Goal: Task Accomplishment & Management: Use online tool/utility

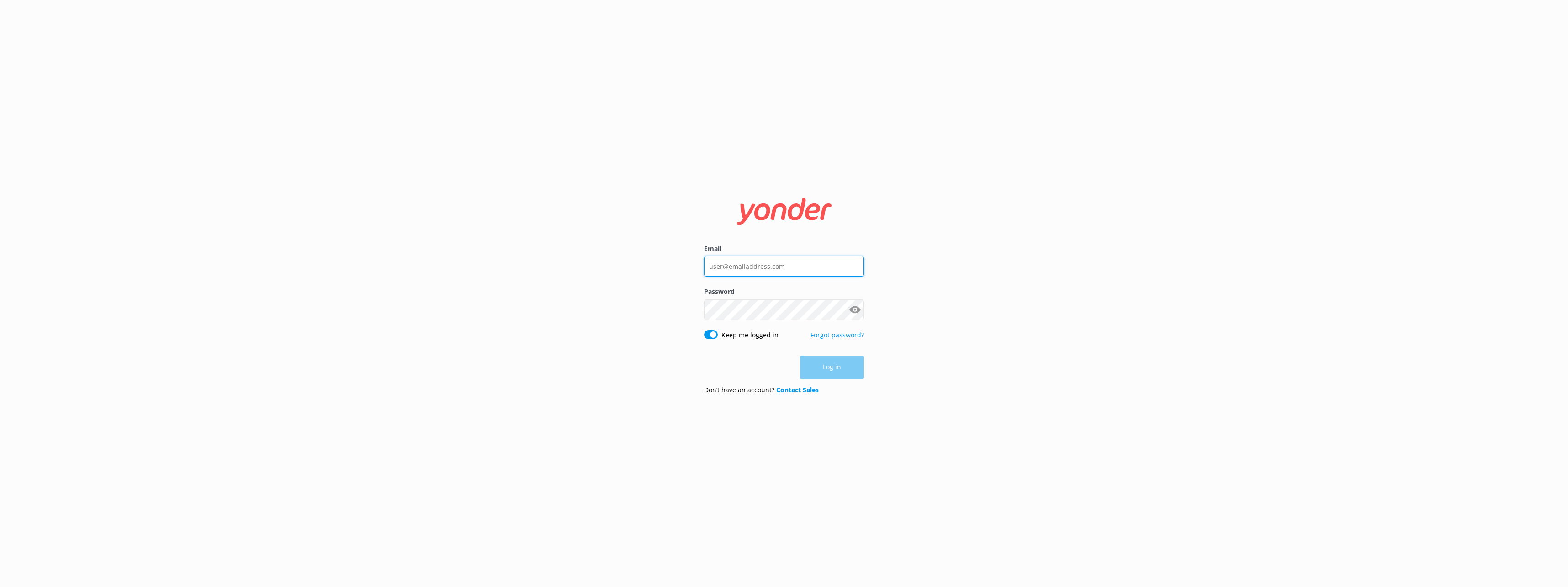
type input "[EMAIL_ADDRESS][DOMAIN_NAME]"
click at [833, 372] on div "Log in" at bounding box center [784, 367] width 160 height 23
click at [830, 362] on button "Log in" at bounding box center [831, 368] width 64 height 23
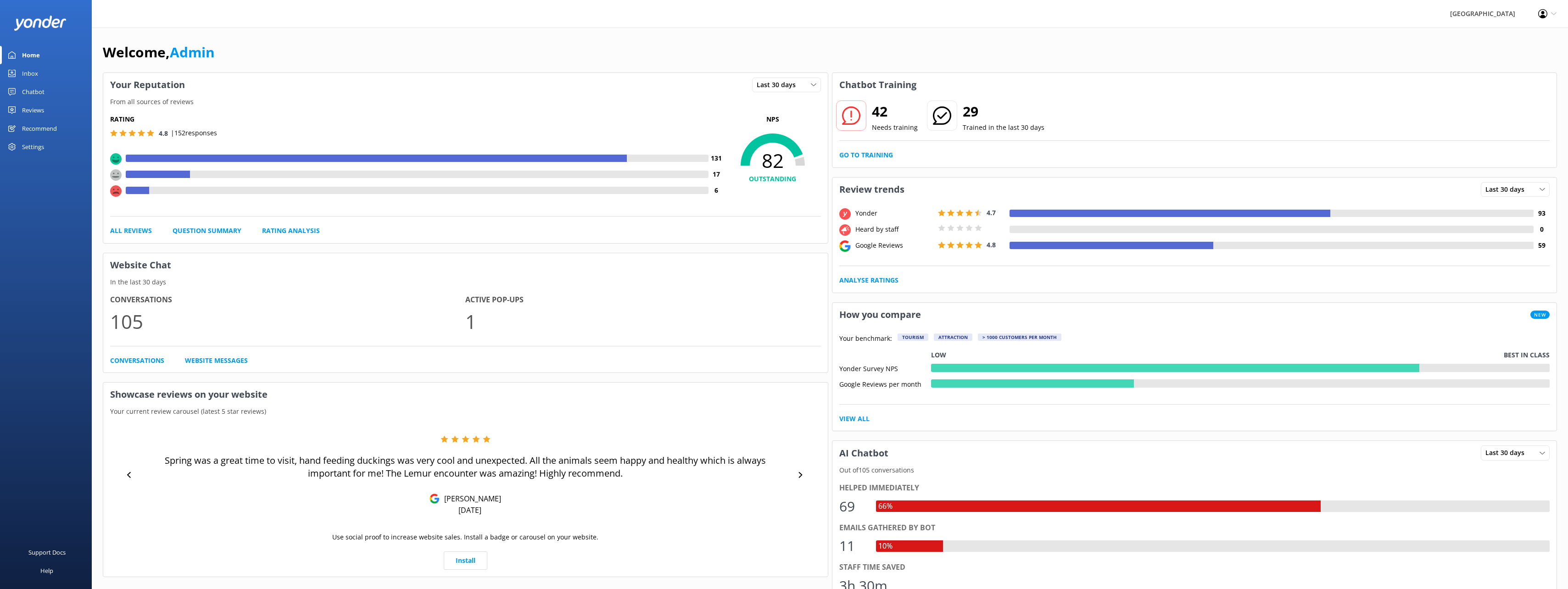
click at [35, 93] on div "Chatbot" at bounding box center [33, 92] width 23 height 18
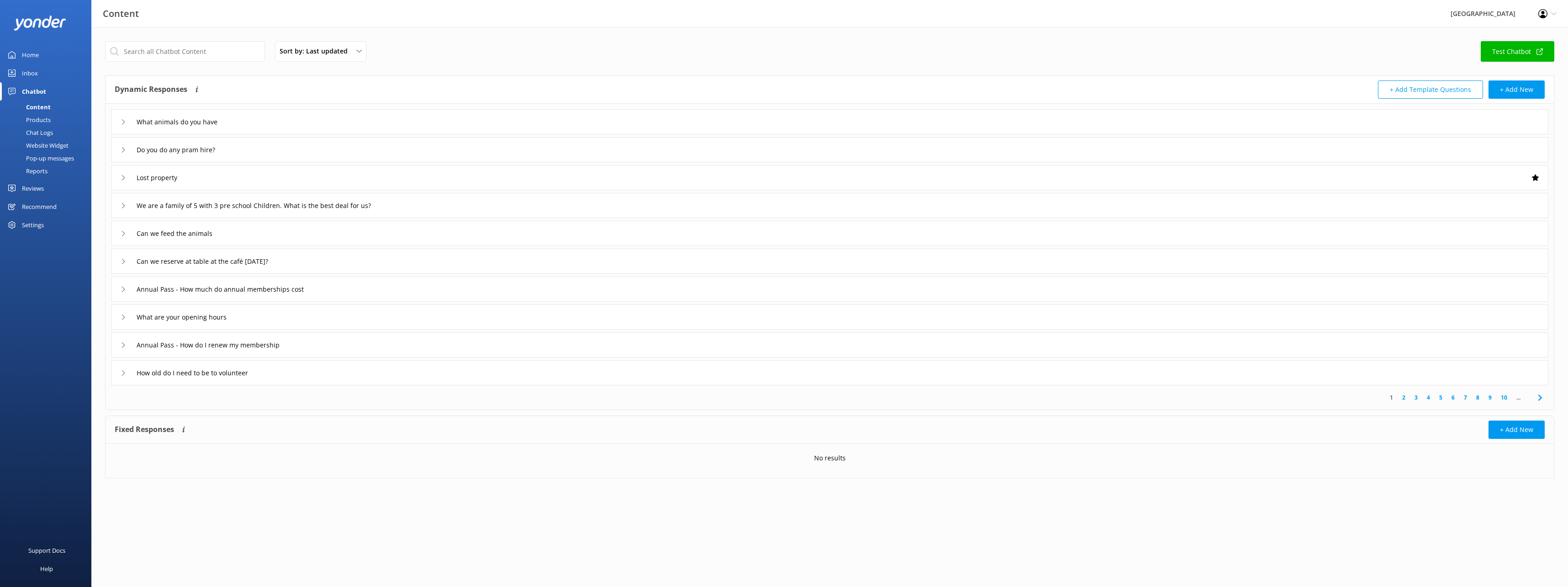
click at [46, 104] on div "Content" at bounding box center [28, 107] width 45 height 13
click at [46, 128] on div "Chat Logs" at bounding box center [29, 132] width 47 height 13
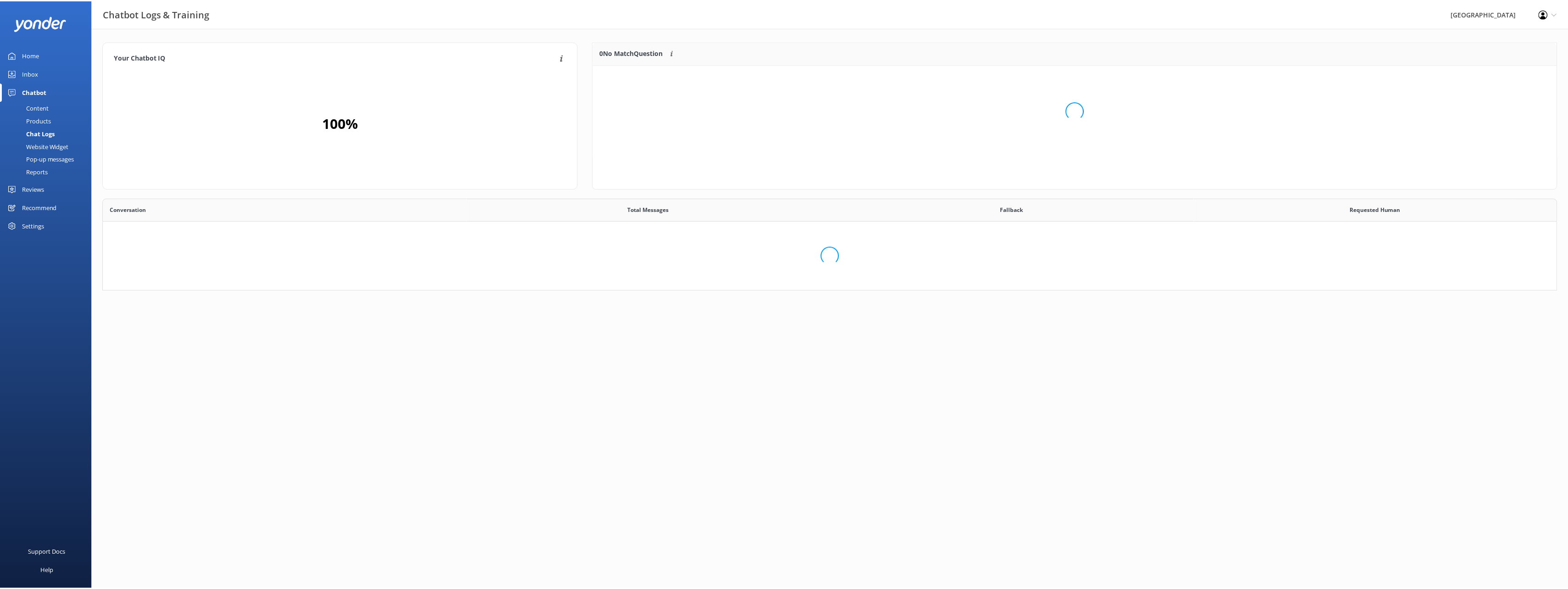
scroll to position [108, 961]
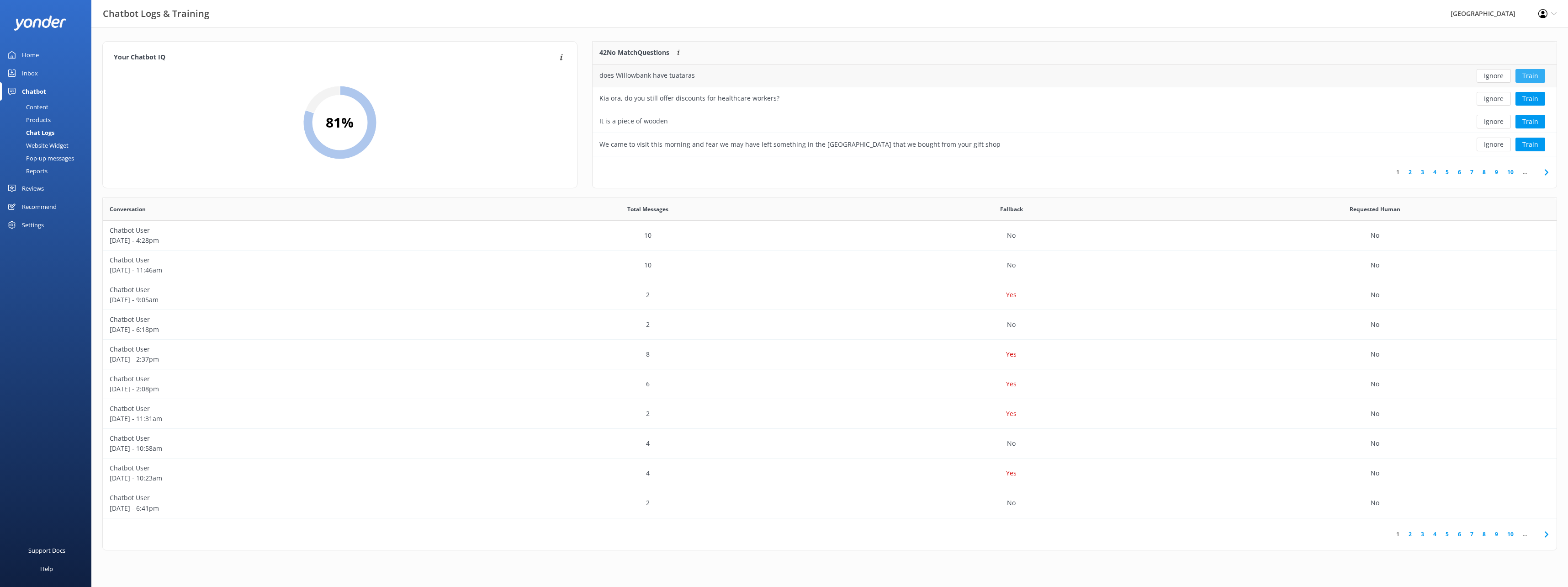
click at [1525, 73] on button "Train" at bounding box center [1530, 76] width 30 height 14
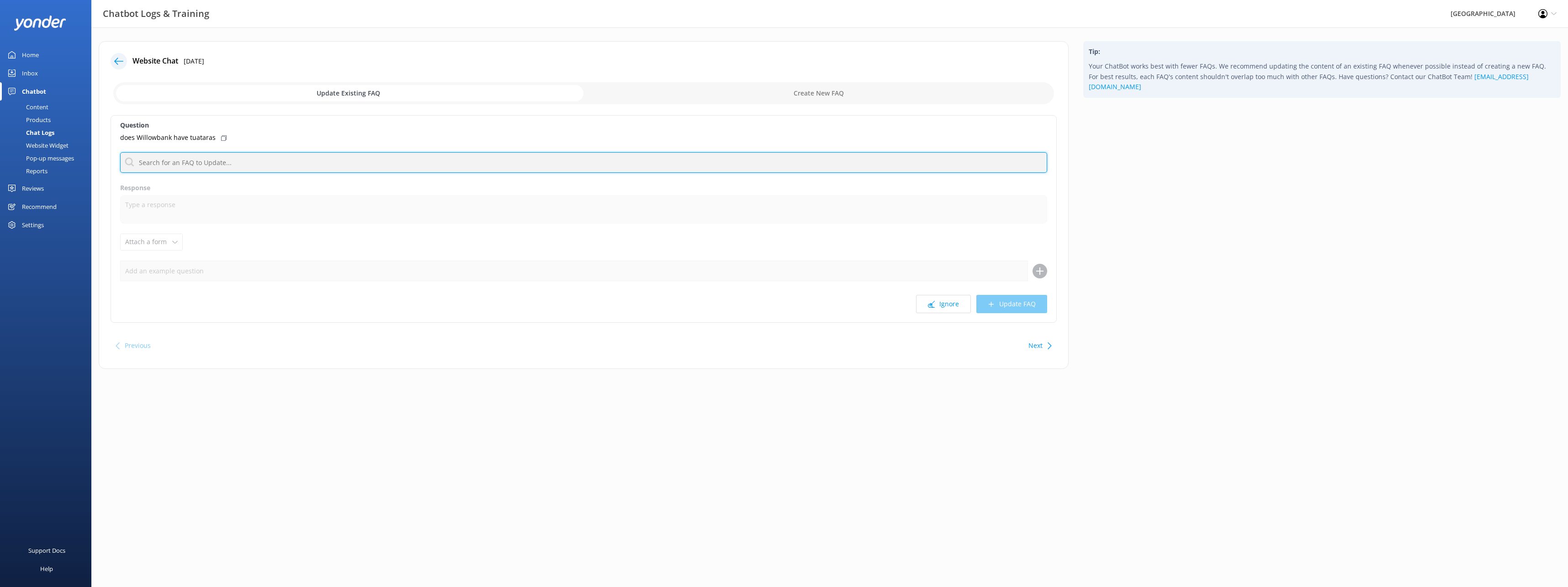
click at [169, 163] on input "text" at bounding box center [583, 163] width 927 height 21
type input "tua"
click at [170, 197] on p "Do you have Tuarara" at bounding box center [158, 199] width 63 height 10
type textarea "We have several Tuarara at [GEOGRAPHIC_DATA], they are located in our Native Se…"
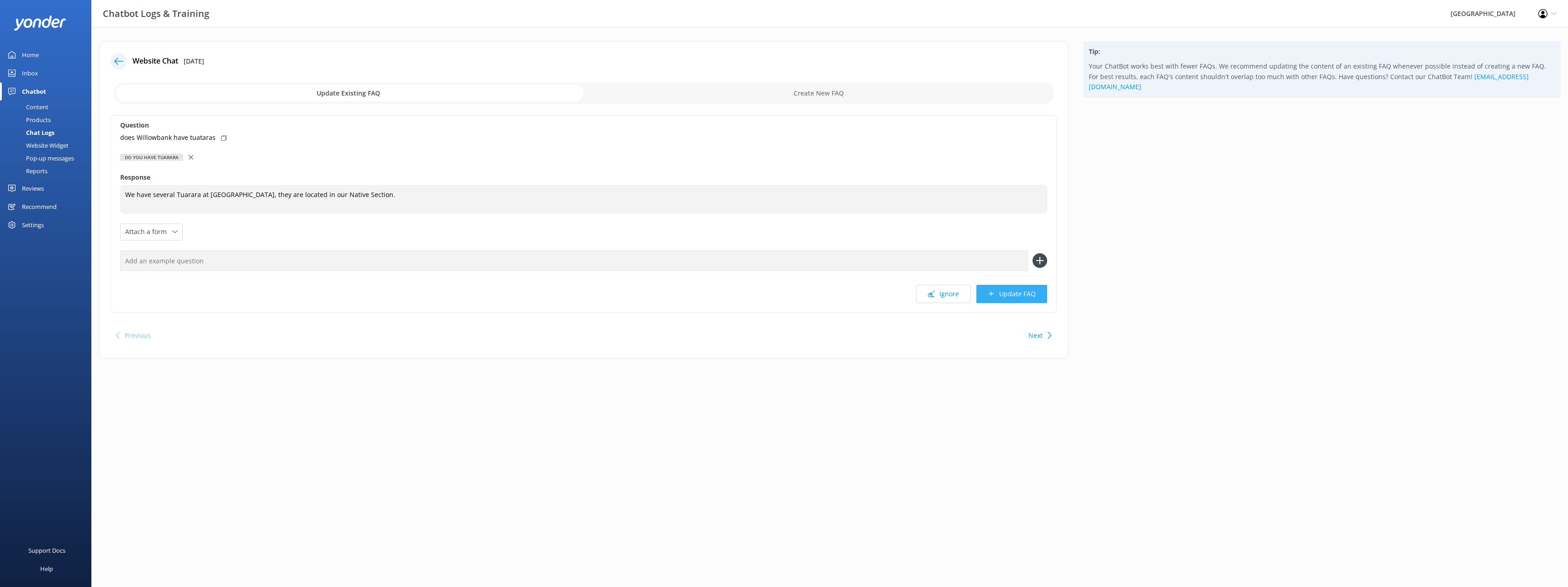
click at [1001, 296] on button "Update FAQ" at bounding box center [1012, 294] width 71 height 18
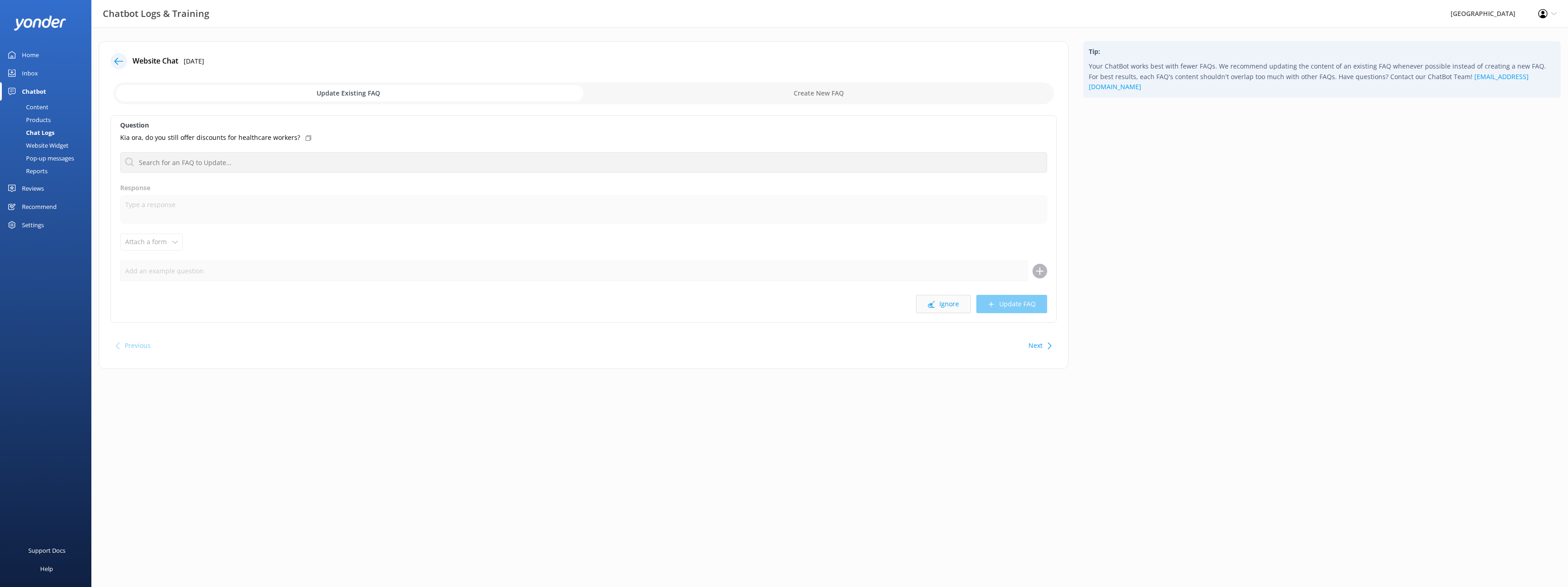
click at [937, 309] on button "Ignore" at bounding box center [943, 304] width 55 height 18
click at [948, 303] on button "Ignore" at bounding box center [943, 304] width 55 height 18
click at [946, 306] on button "Ignore" at bounding box center [943, 304] width 55 height 18
click at [950, 305] on button "Ignore" at bounding box center [943, 304] width 55 height 18
click at [949, 308] on button "Ignore" at bounding box center [943, 304] width 55 height 18
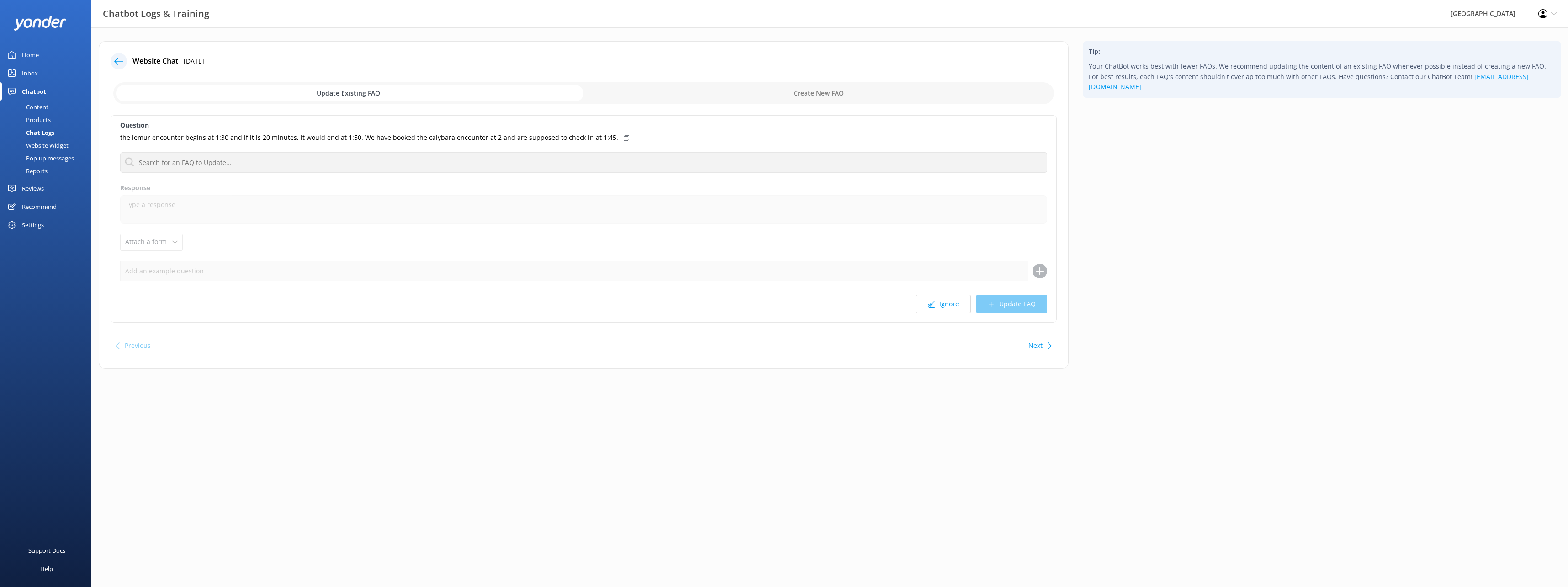
click at [949, 308] on button "Ignore" at bounding box center [943, 304] width 55 height 18
click at [947, 309] on button "Ignore" at bounding box center [943, 304] width 55 height 18
click at [34, 187] on div "Reviews" at bounding box center [33, 188] width 22 height 18
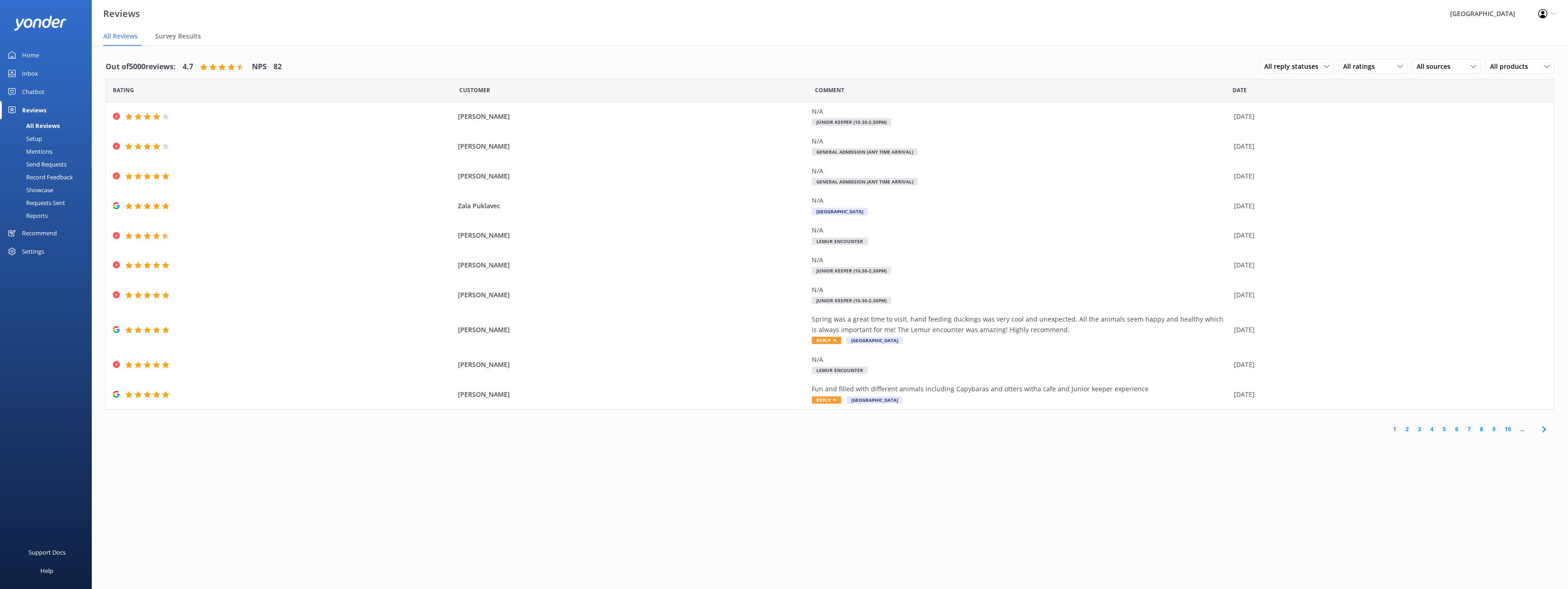
click at [1169, 563] on div "Out of 5000 reviews: 4.7 NPS 82 All reply statuses All reply statuses Needs a r…" at bounding box center [830, 326] width 1476 height 562
